Goal: Task Accomplishment & Management: Manage account settings

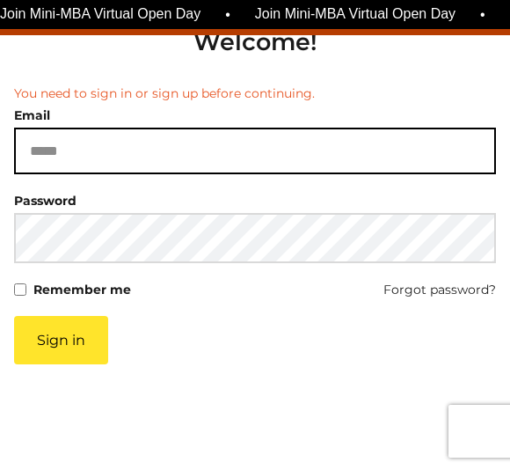
click at [308, 150] on input "Email" at bounding box center [255, 151] width 482 height 47
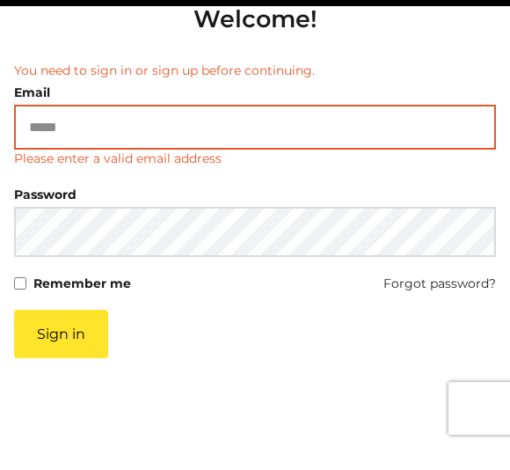
click at [338, 130] on input "Email" at bounding box center [255, 150] width 482 height 45
type input "**********"
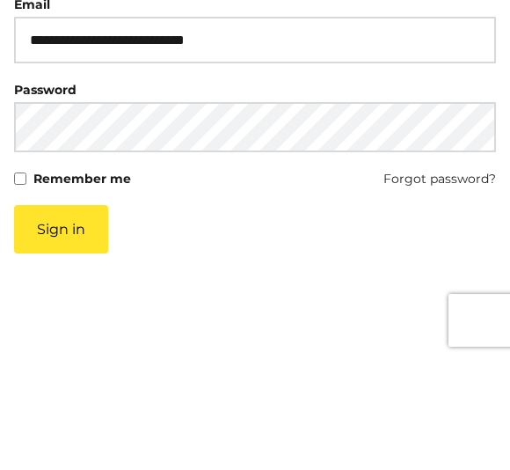
click at [82, 316] on button "Sign in" at bounding box center [61, 340] width 94 height 48
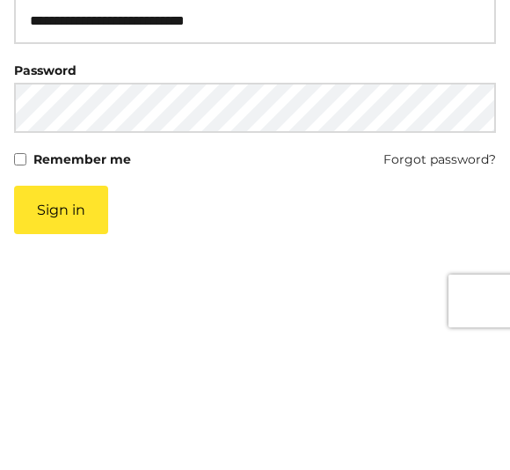
click at [61, 316] on button "Sign in" at bounding box center [61, 340] width 94 height 48
click at [72, 316] on button "Sign in" at bounding box center [61, 340] width 94 height 48
click at [92, 316] on button "Sign in" at bounding box center [61, 340] width 94 height 48
